Goal: Navigation & Orientation: Understand site structure

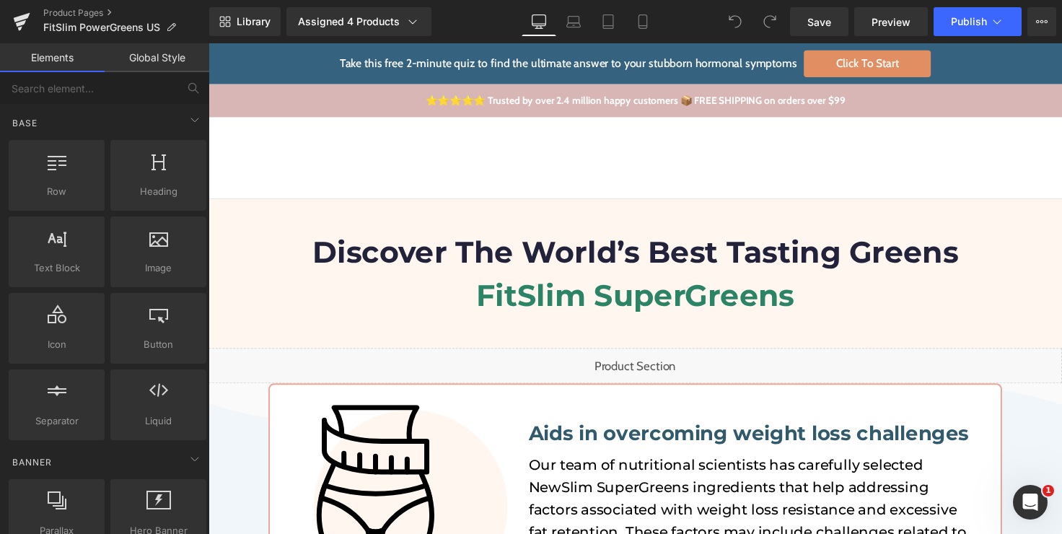
click at [519, 155] on ul "Shop Shop Improve Gut Health Hormone Balance Detoxification Anti Ageing & Beaut…" at bounding box center [414, 161] width 359 height 58
